Goal: Task Accomplishment & Management: Complete application form

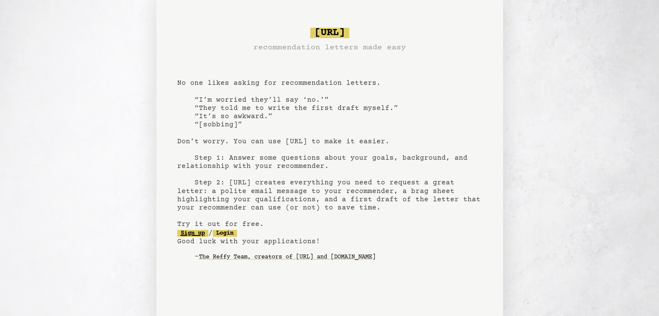
click at [191, 233] on link "Sign up" at bounding box center [192, 233] width 31 height 7
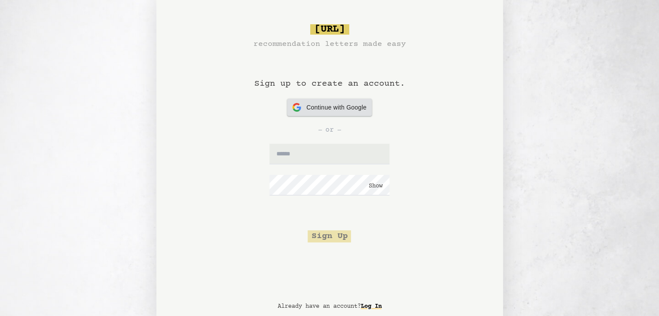
click at [308, 110] on span "Continue with Google" at bounding box center [336, 107] width 60 height 9
click at [295, 155] on input "text" at bounding box center [329, 154] width 120 height 21
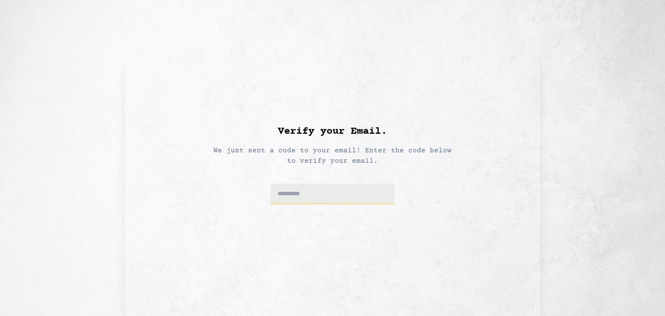
click at [302, 194] on input at bounding box center [333, 194] width 124 height 21
click at [314, 197] on input at bounding box center [333, 194] width 124 height 21
click at [310, 134] on h1 "Verify your Email." at bounding box center [332, 132] width 109 height 14
click at [322, 134] on h1 "Verify your Email." at bounding box center [332, 132] width 109 height 14
click at [168, 90] on div "Verify your Email. We just sent a code to your email! Enter the code below to v…" at bounding box center [333, 185] width 416 height 261
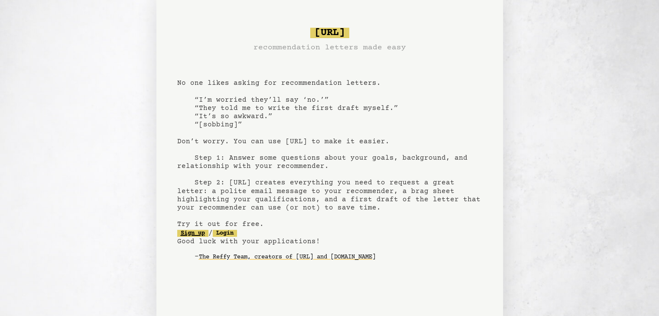
click at [182, 233] on link "Sign up" at bounding box center [192, 233] width 31 height 7
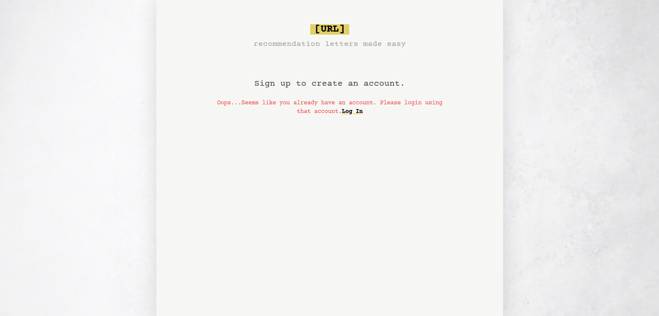
click at [325, 102] on p "Oops...Seems like you already have an account. Please login using that account.…" at bounding box center [329, 107] width 229 height 17
click at [323, 89] on h1 "Sign up to create an account." at bounding box center [329, 74] width 151 height 49
click at [325, 107] on p "Oops...Seems like you already have an account. Please login using that account.…" at bounding box center [329, 107] width 229 height 17
click at [326, 107] on p "Oops...Seems like you already have an account. Please login using that account.…" at bounding box center [329, 107] width 229 height 17
click at [362, 113] on link "Log In" at bounding box center [352, 112] width 21 height 14
